Goal: Use online tool/utility: Utilize a website feature to perform a specific function

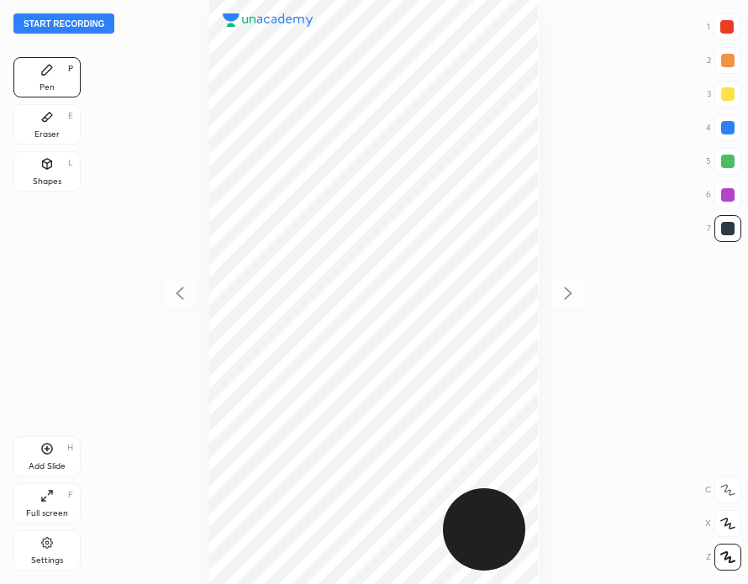
scroll to position [584, 479]
click at [93, 24] on button "Start recording" at bounding box center [63, 23] width 101 height 20
click at [727, 24] on div at bounding box center [726, 26] width 13 height 13
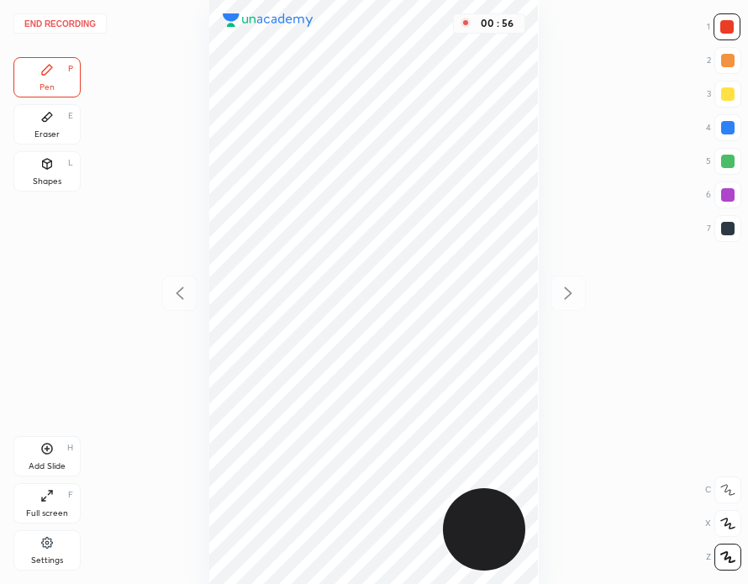
click at [57, 127] on div "Eraser E" at bounding box center [46, 124] width 67 height 40
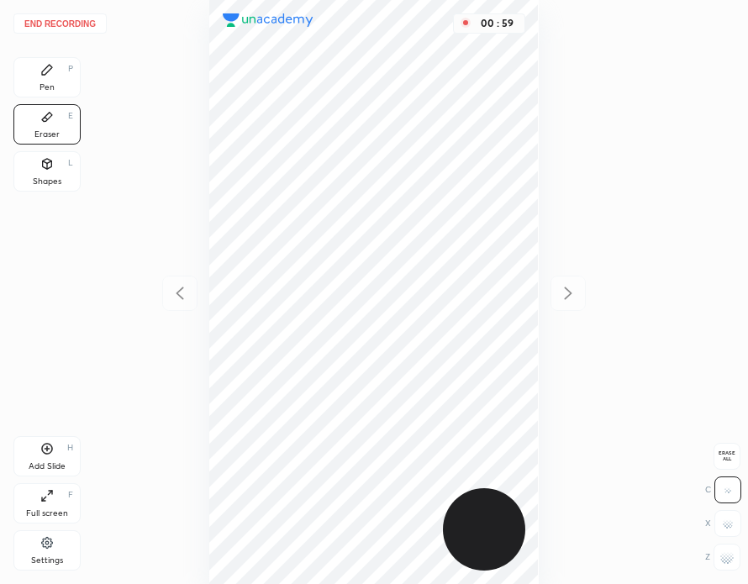
click at [54, 83] on div "Pen" at bounding box center [46, 87] width 15 height 8
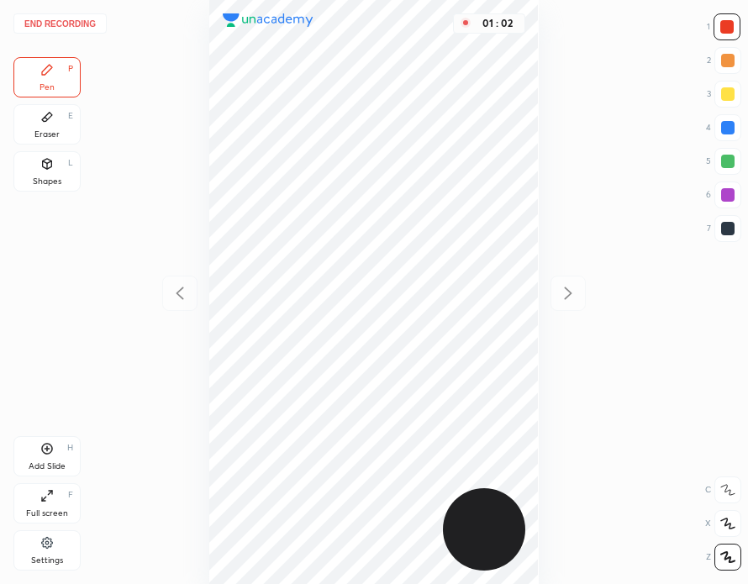
click at [60, 83] on div "Pen P" at bounding box center [46, 77] width 67 height 40
click at [65, 120] on div "Eraser E" at bounding box center [46, 124] width 67 height 40
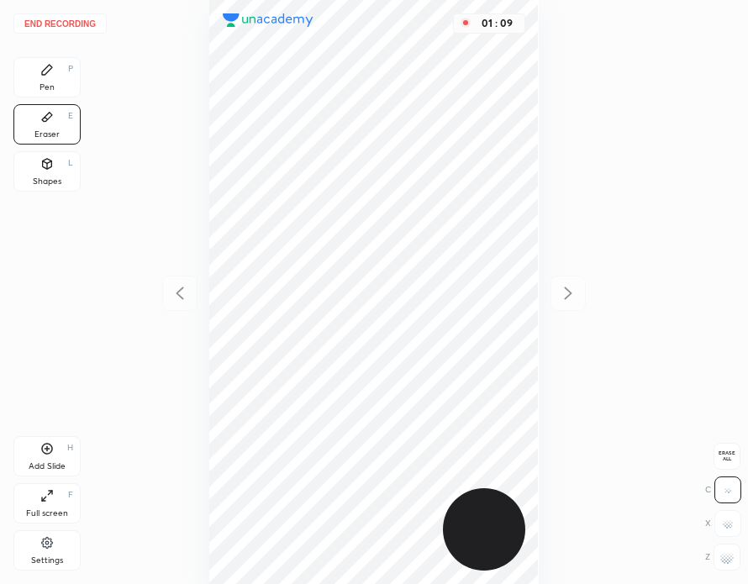
click at [40, 55] on div "End recording 1 2 3 4 5 6 7 R O A L C X Z Erase all C X Z Pen P Eraser E Shapes…" at bounding box center [374, 292] width 748 height 584
click at [59, 73] on div "Pen P" at bounding box center [46, 77] width 67 height 40
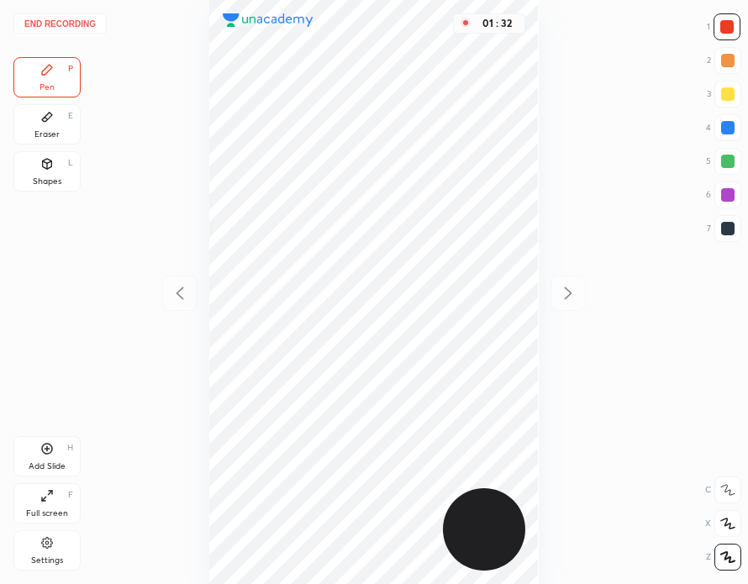
click at [76, 23] on button "End recording" at bounding box center [59, 23] width 93 height 20
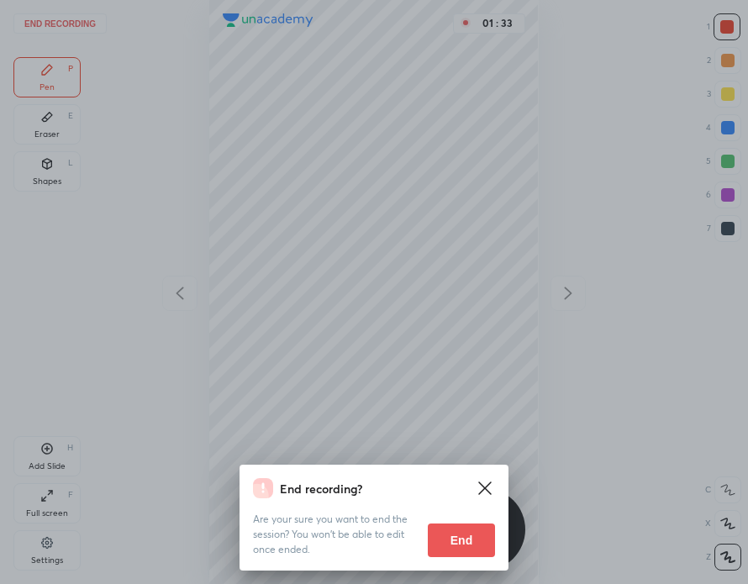
click at [468, 533] on button "End" at bounding box center [461, 540] width 67 height 34
